Goal: Task Accomplishment & Management: Use online tool/utility

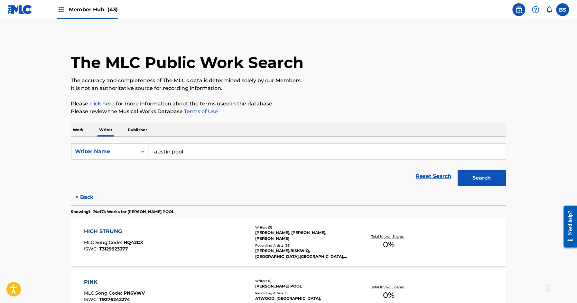
drag, startPoint x: 98, startPoint y: 9, endPoint x: 166, endPoint y: 16, distance: 68.3
click at [98, 9] on span "Member Hub (43)" at bounding box center [93, 9] width 49 height 7
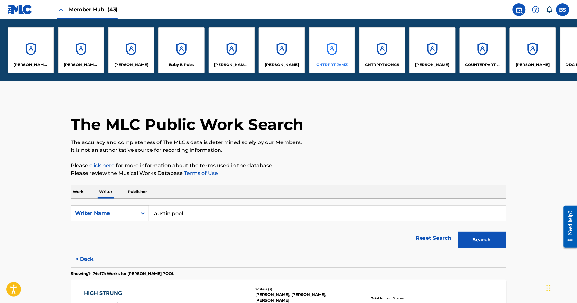
click at [335, 49] on div "CNTRPRT JAMZ" at bounding box center [332, 50] width 46 height 46
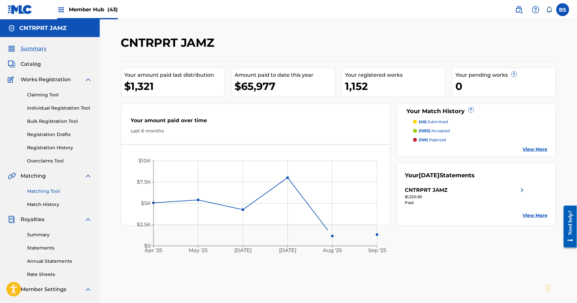
click at [53, 190] on link "Matching Tool" at bounding box center [59, 191] width 65 height 7
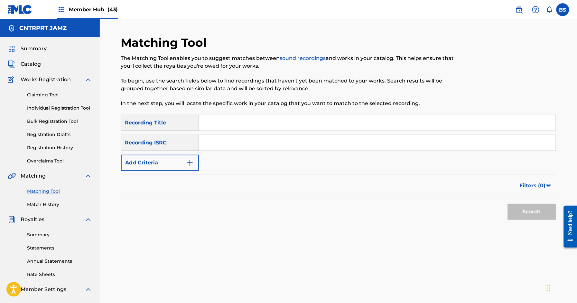
click at [251, 144] on input "Search Form" at bounding box center [377, 142] width 357 height 15
paste input "QZDA71968984"
drag, startPoint x: 535, startPoint y: 210, endPoint x: 491, endPoint y: 205, distance: 43.4
click at [535, 210] on button "Search" at bounding box center [532, 211] width 48 height 16
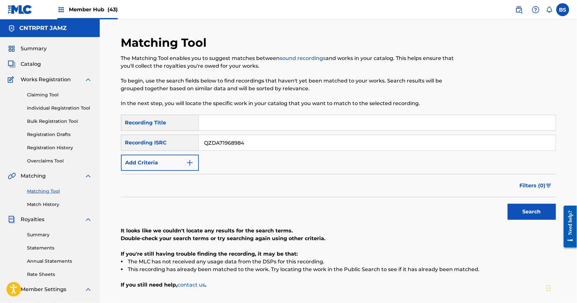
click at [247, 139] on input "QZDA71968984" at bounding box center [377, 142] width 357 height 15
click at [247, 140] on input "QZDA71968984" at bounding box center [377, 142] width 357 height 15
paste input "M8DG1994568"
type input "QM8DG1994568"
drag, startPoint x: 527, startPoint y: 213, endPoint x: 505, endPoint y: 207, distance: 23.0
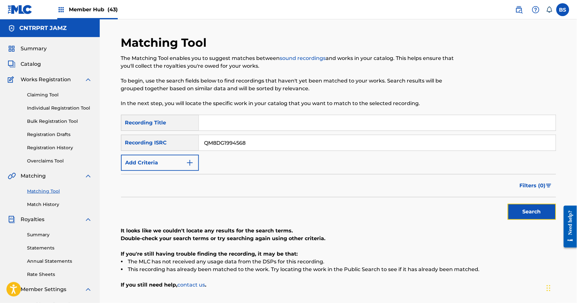
click at [526, 212] on button "Search" at bounding box center [532, 211] width 48 height 16
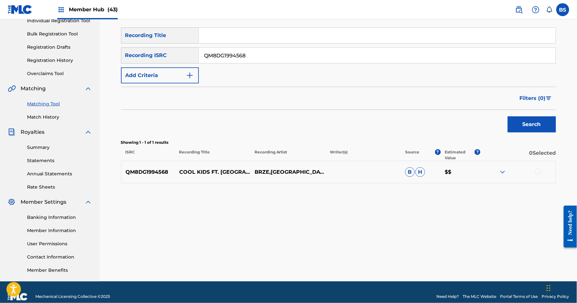
scroll to position [97, 0]
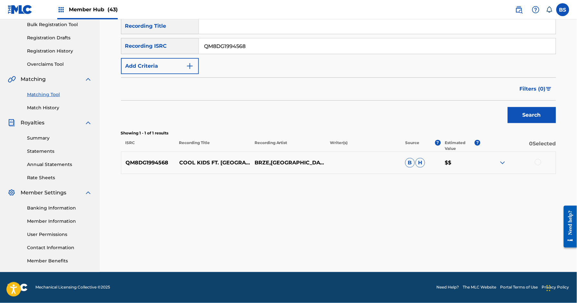
click at [499, 165] on img at bounding box center [503, 163] width 8 height 8
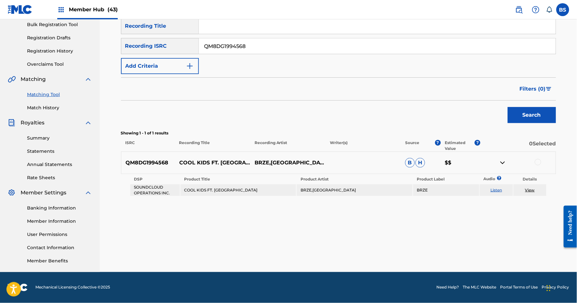
click at [502, 164] on img at bounding box center [503, 163] width 8 height 8
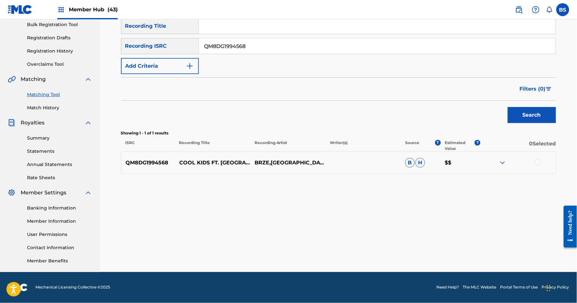
click at [502, 164] on img at bounding box center [503, 163] width 8 height 8
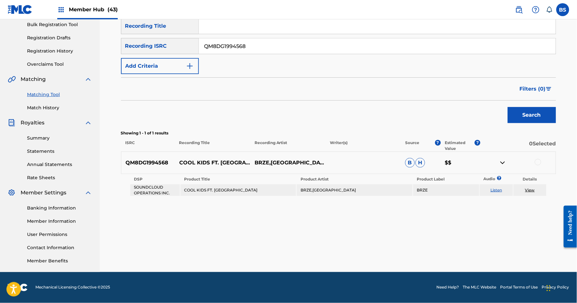
click at [498, 190] on link "Listen" at bounding box center [496, 189] width 12 height 5
